Goal: Task Accomplishment & Management: Use online tool/utility

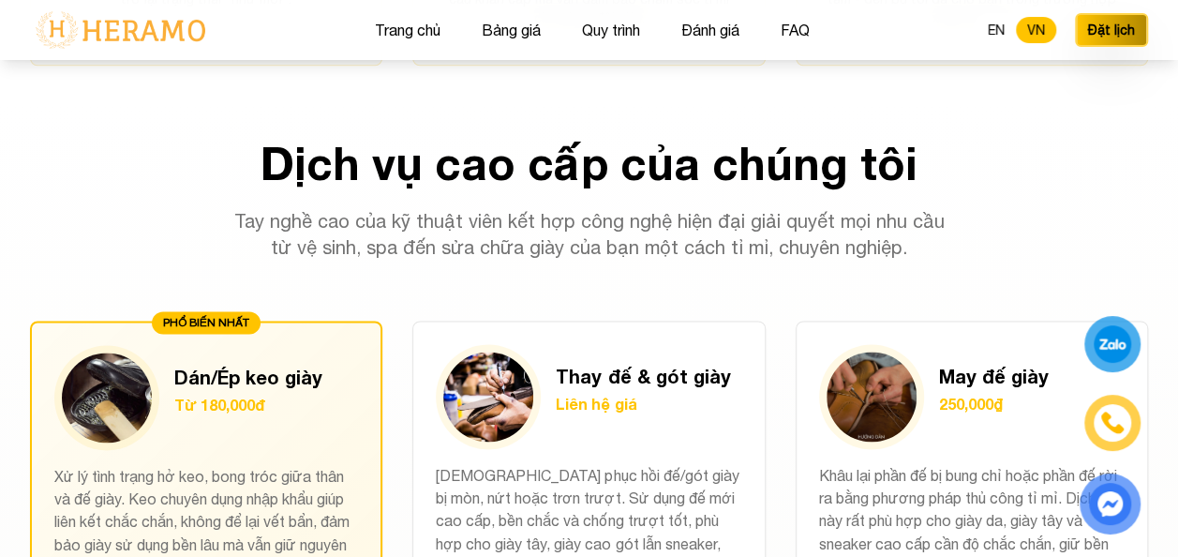
scroll to position [1405, 0]
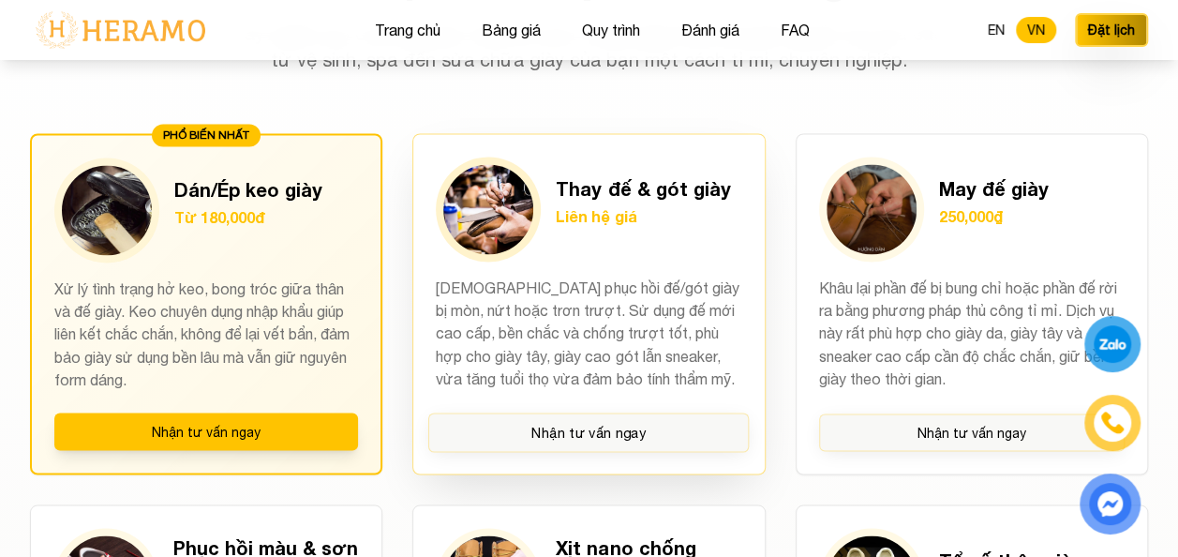
click at [639, 189] on h3 "Thay đế & gót giày" at bounding box center [643, 188] width 174 height 26
click at [584, 189] on h3 "Thay đế & gót giày" at bounding box center [643, 188] width 174 height 26
drag, startPoint x: 543, startPoint y: 335, endPoint x: 544, endPoint y: 322, distance: 13.2
click at [544, 324] on p "[DEMOGRAPHIC_DATA] phục hồi đế/gót giày bị mòn, nứt hoặc trơn trượt. Sử dụng đế…" at bounding box center [588, 333] width 305 height 114
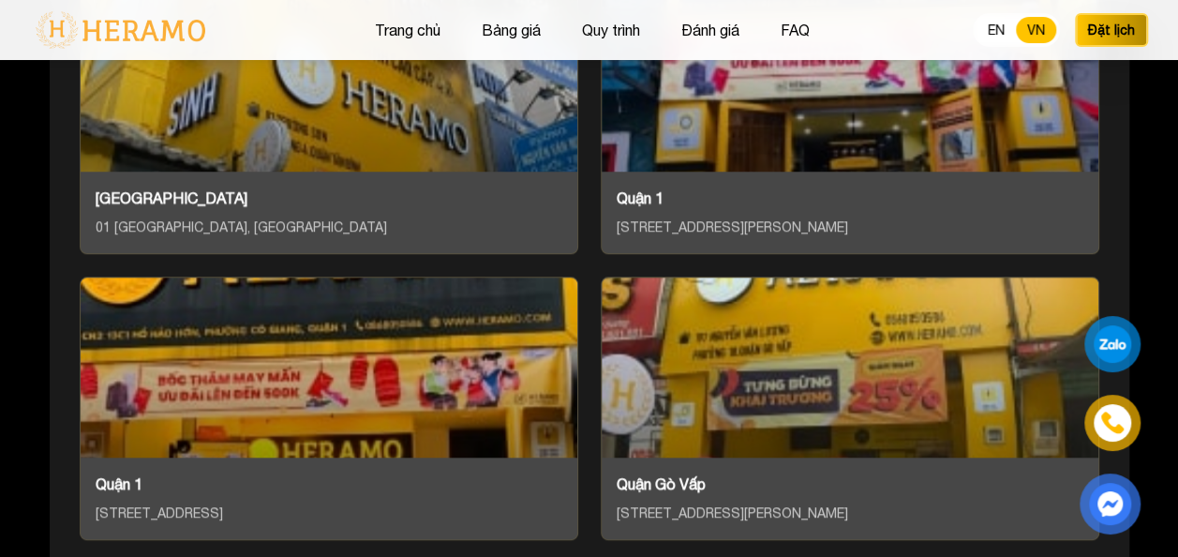
scroll to position [7871, 0]
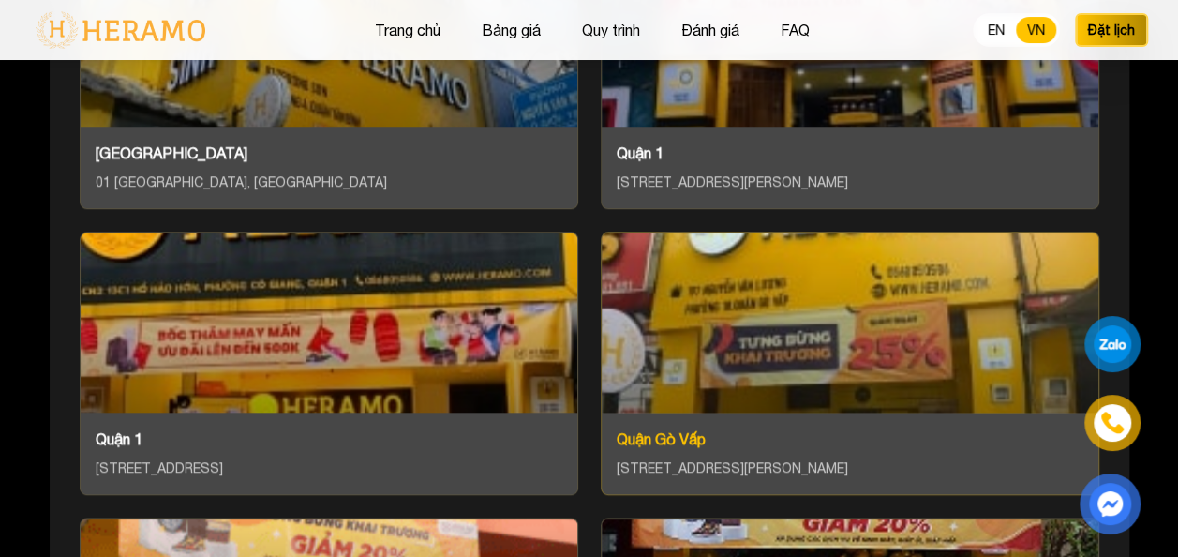
click at [654, 427] on div "Quận Gò Vấp" at bounding box center [850, 438] width 467 height 22
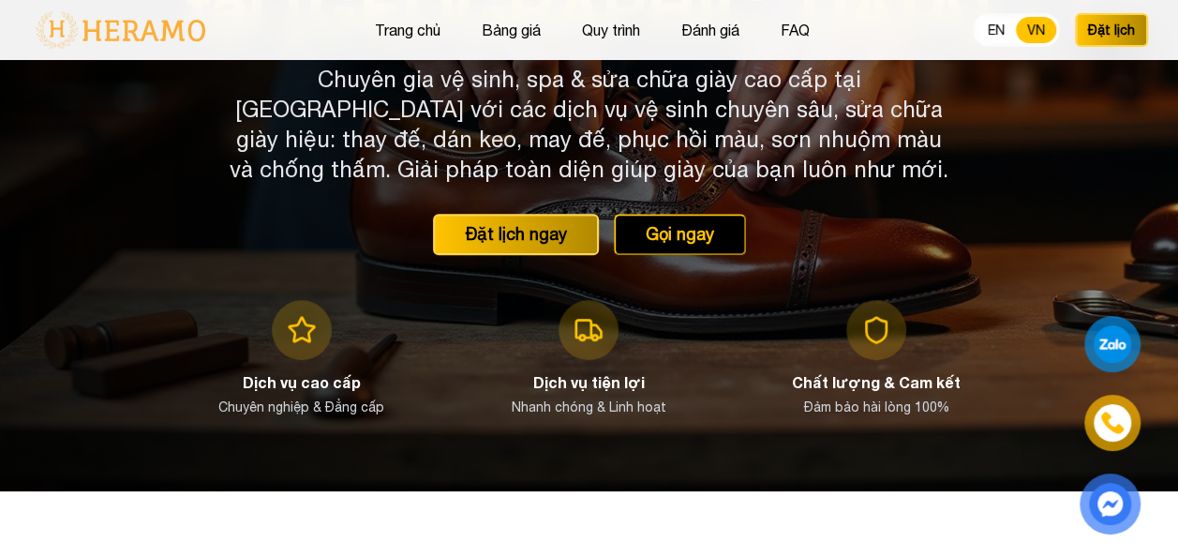
scroll to position [937, 0]
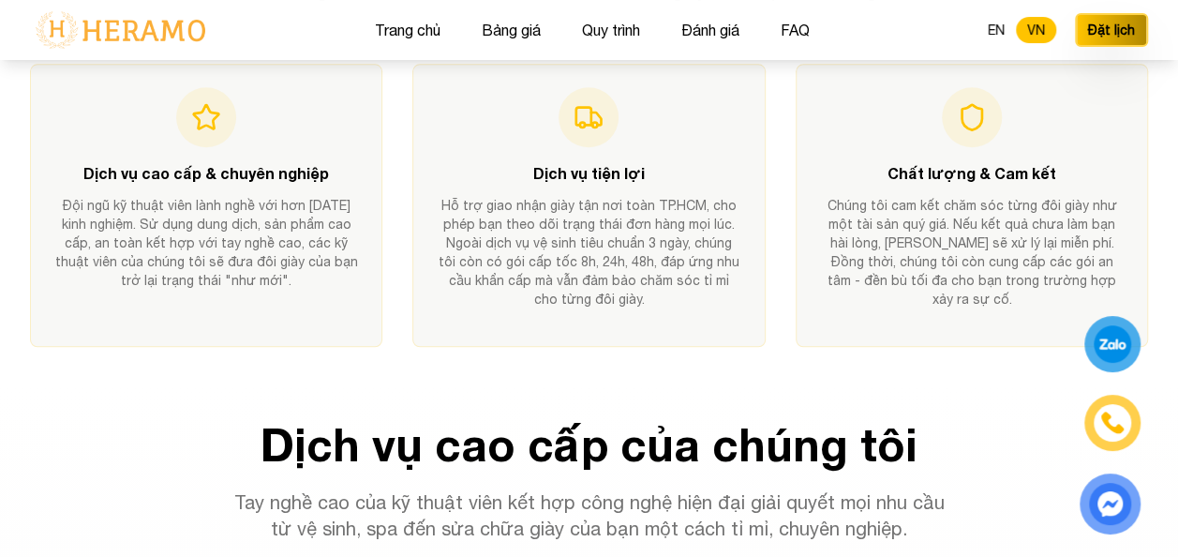
click at [1124, 344] on div at bounding box center [1112, 344] width 36 height 35
